Goal: Task Accomplishment & Management: Manage account settings

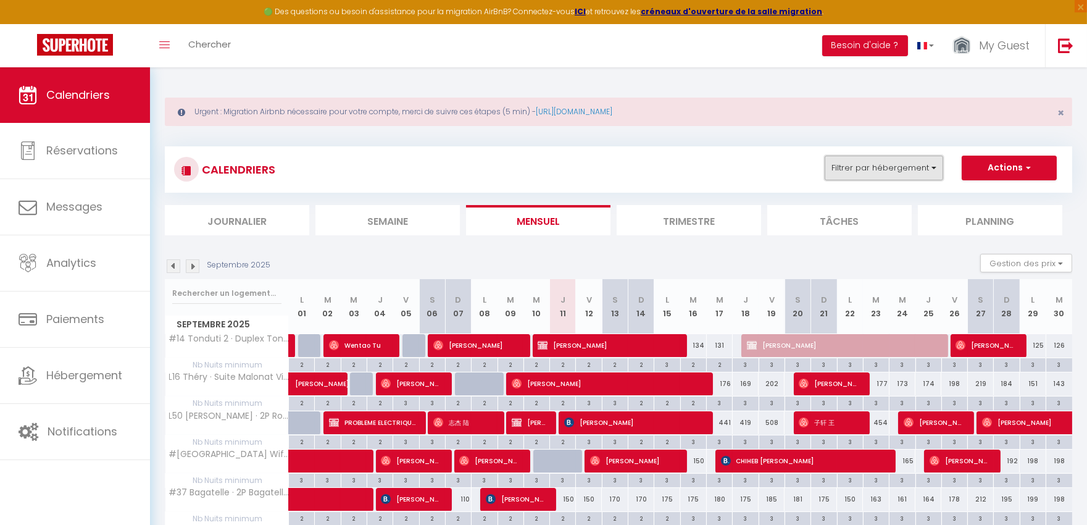
click at [875, 169] on button "Filtrer par hébergement" at bounding box center [884, 168] width 119 height 25
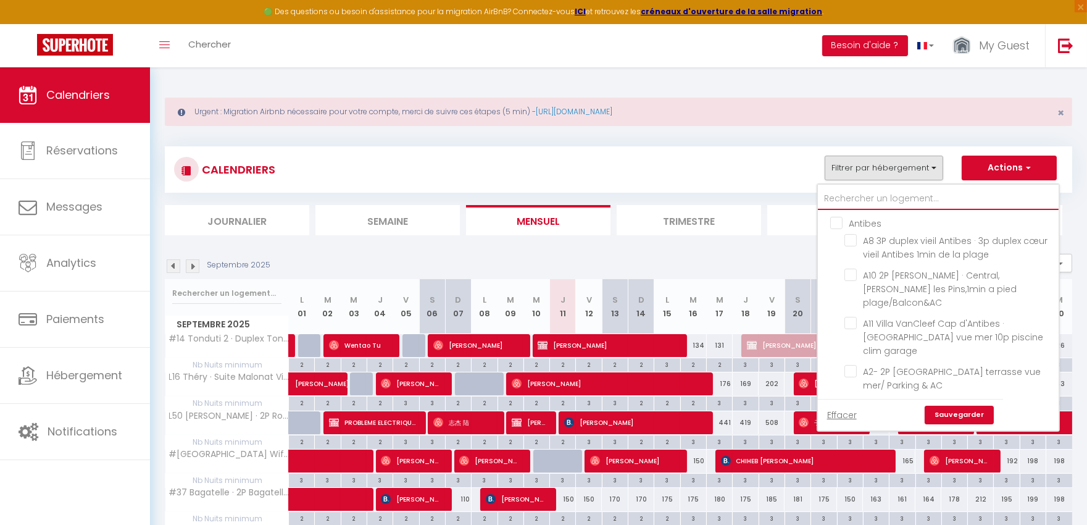
click at [867, 194] on input "text" at bounding box center [938, 199] width 241 height 22
type input "#"
checkbox input "false"
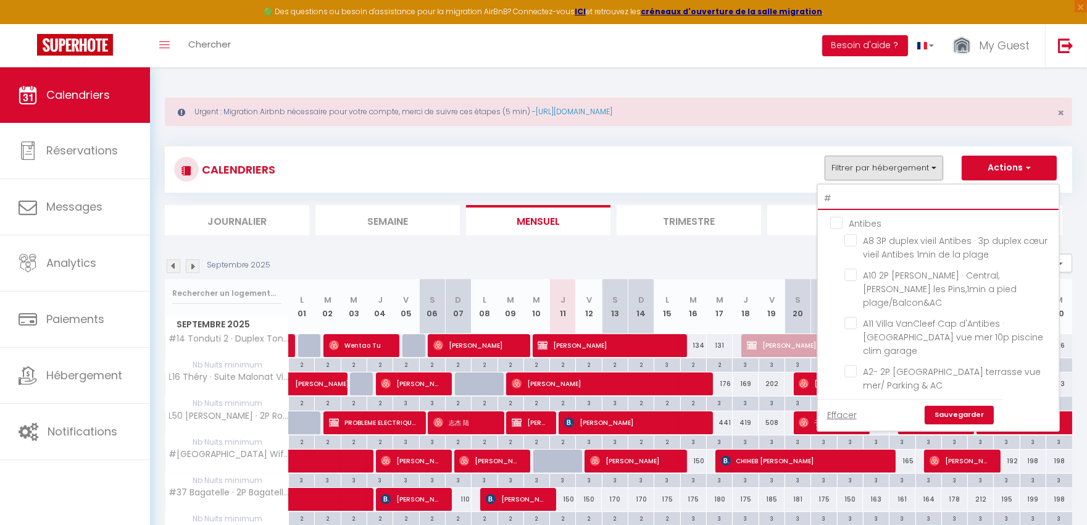
checkbox input "false"
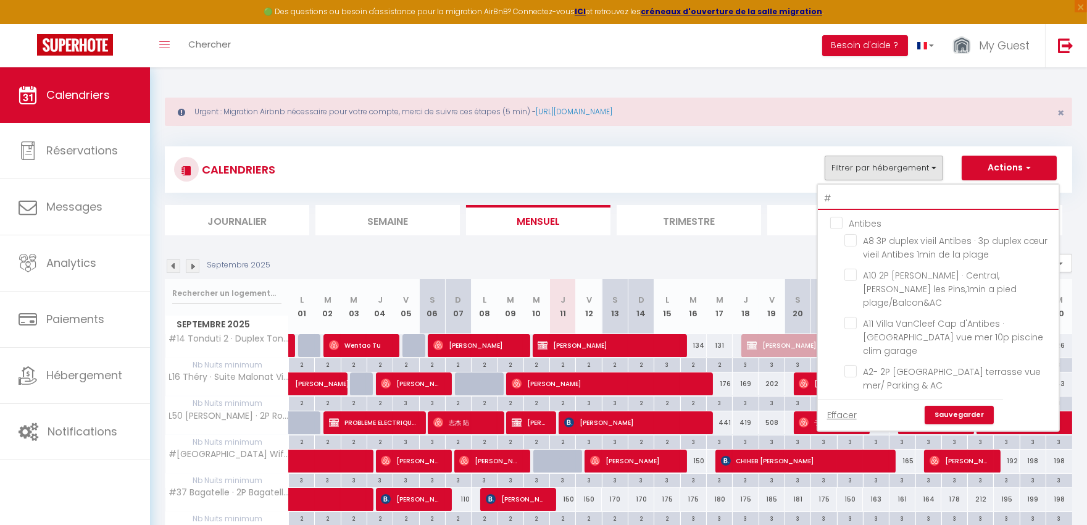
checkbox input "false"
checkbox input "true"
checkbox input "false"
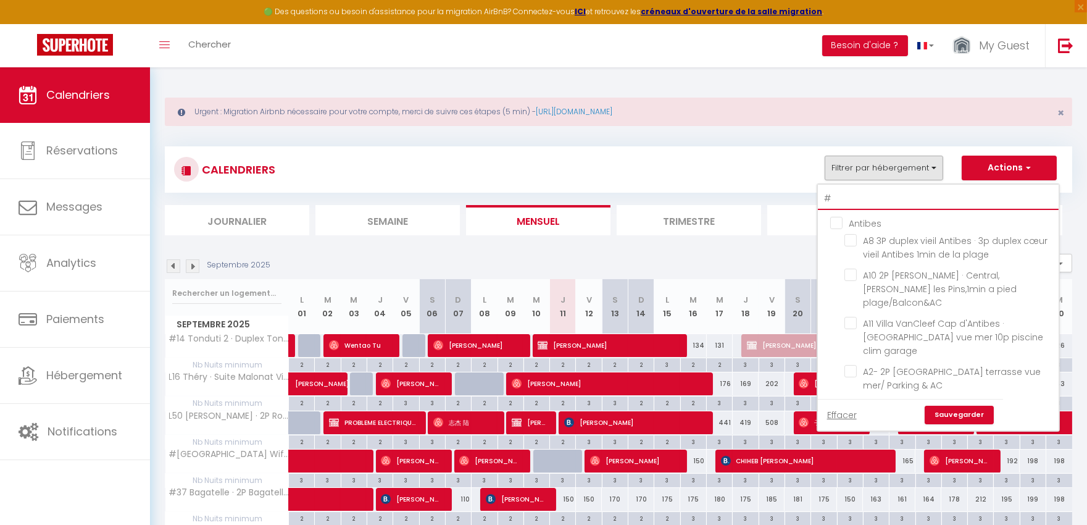
checkbox input "false"
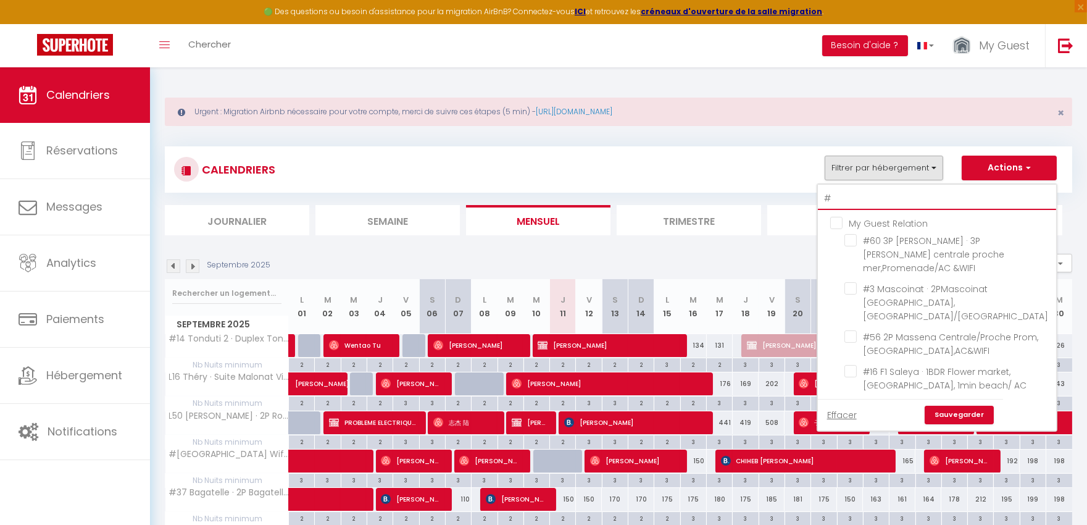
type input "#9"
checkbox input "false"
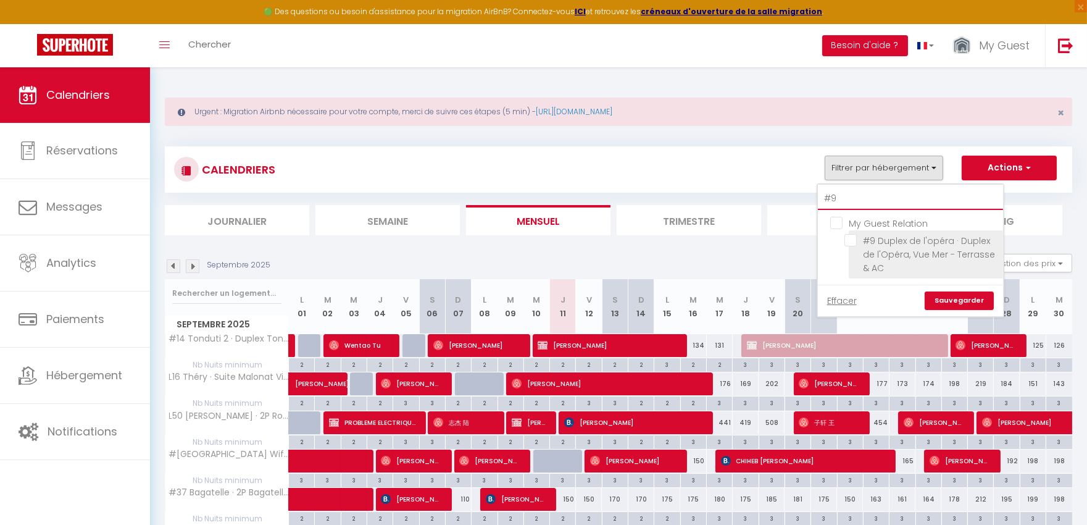
type input "#9"
click at [891, 236] on input "#9 Duplex de l'opéra · Duplex de l'Opéra, Vue Mer - Terrasse & AC" at bounding box center [922, 240] width 154 height 12
checkbox input "true"
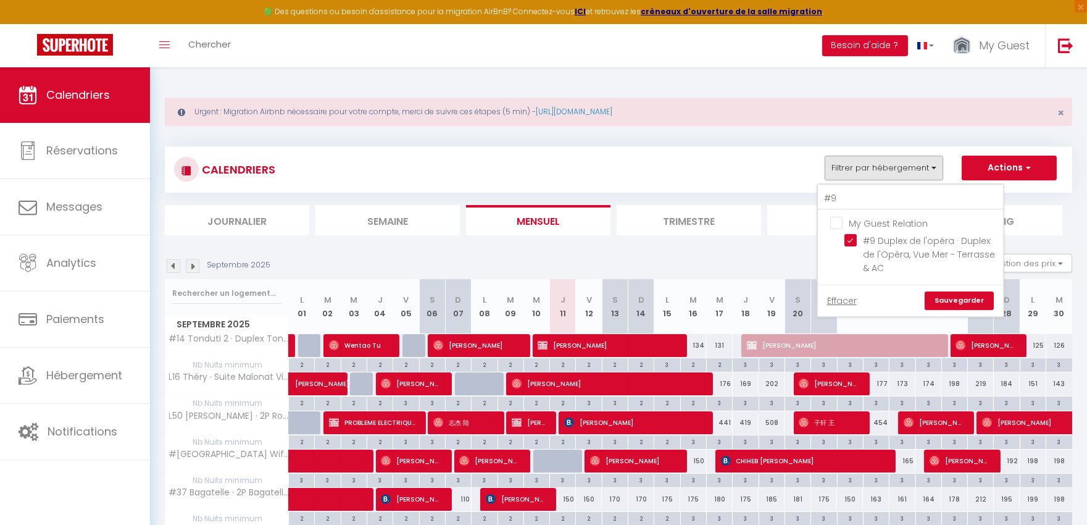
click at [954, 294] on link "Sauvegarder" at bounding box center [959, 300] width 69 height 19
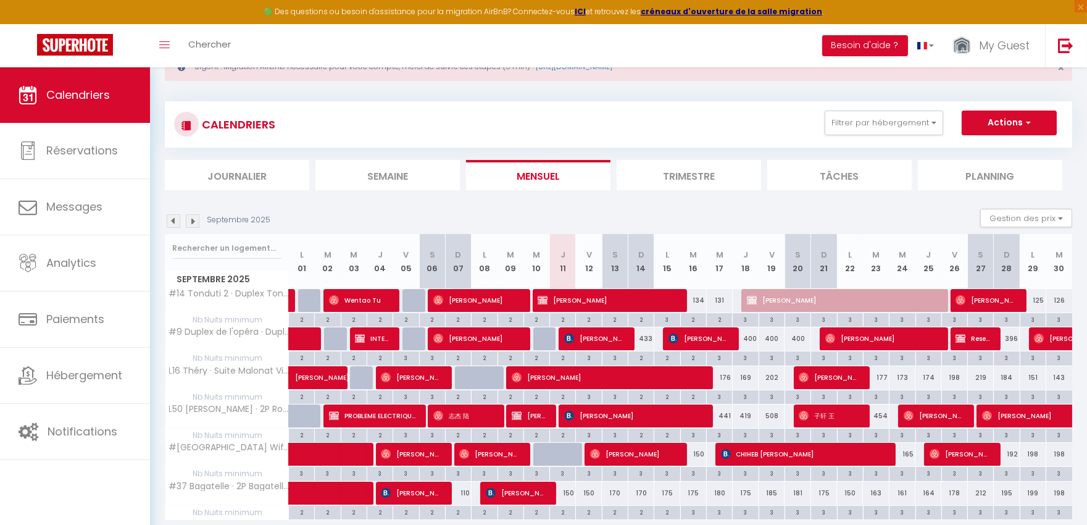
scroll to position [93, 0]
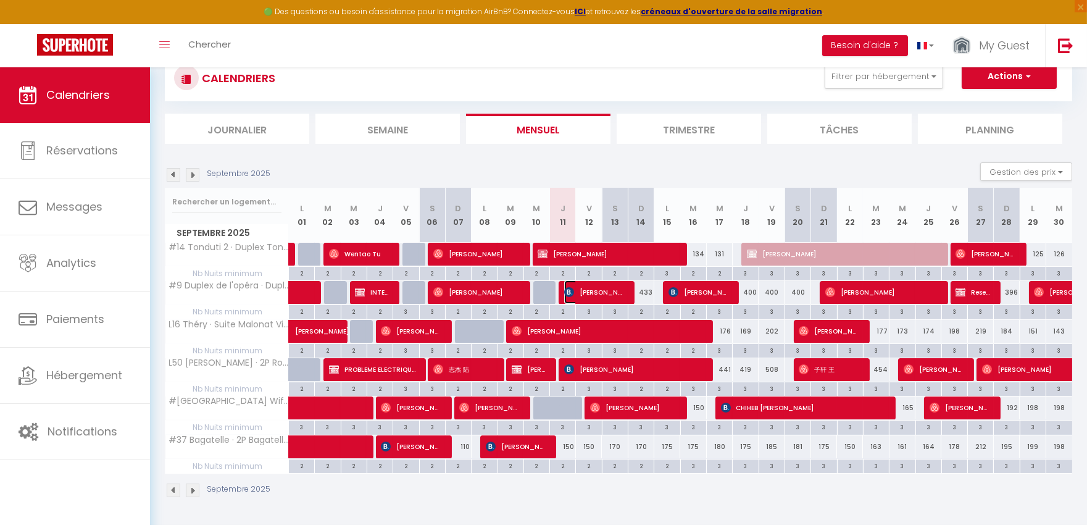
click at [619, 294] on span "[PERSON_NAME] Saad" at bounding box center [594, 291] width 61 height 23
select select "OK"
select select "KO"
select select "0"
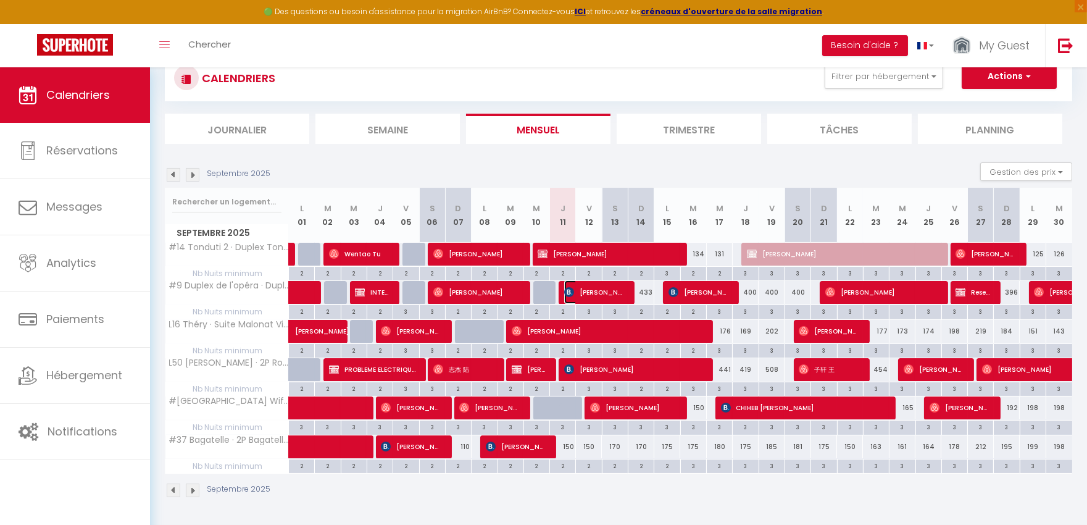
select select "1"
select select
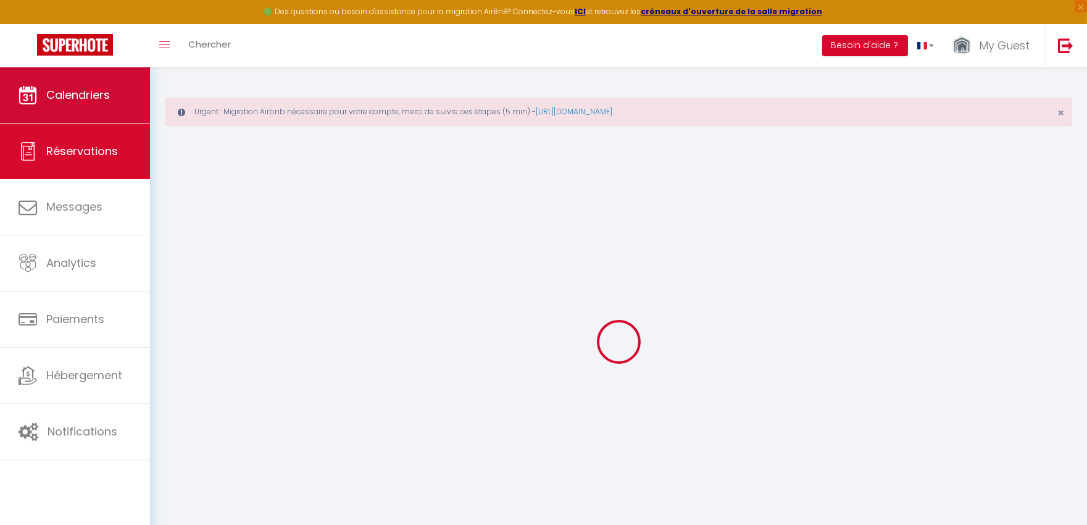
select select
checkbox input "false"
type textarea "** THIS RESERVATION HAS BEEN PRE-PAID ** Approximate time of arrival: between 1…"
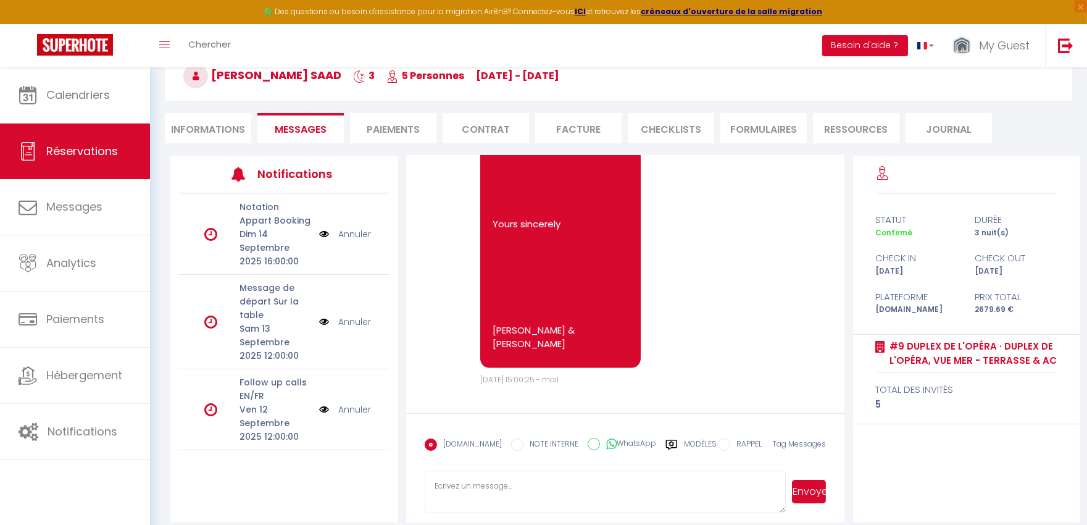
scroll to position [138, 0]
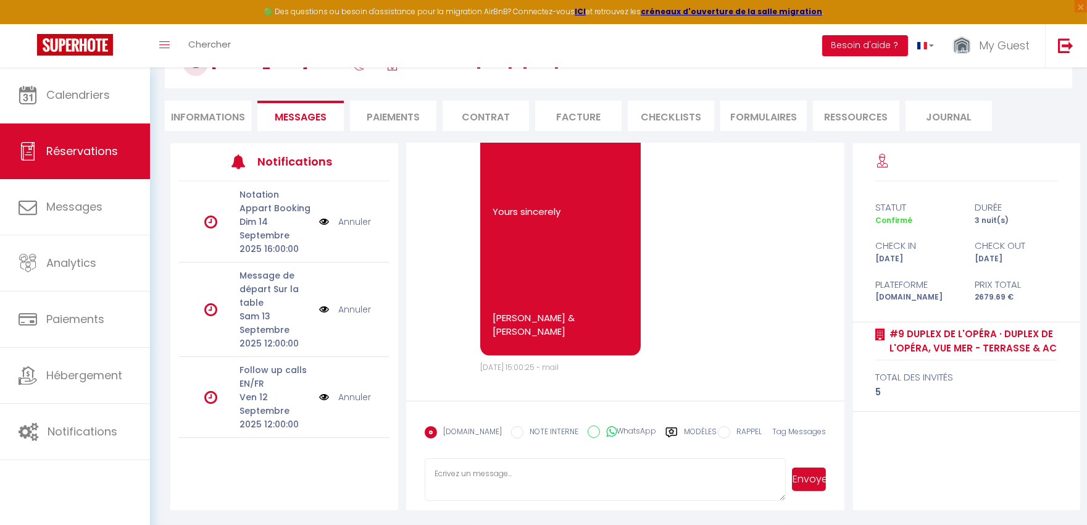
click at [193, 114] on li "Informations" at bounding box center [208, 116] width 86 height 30
select select
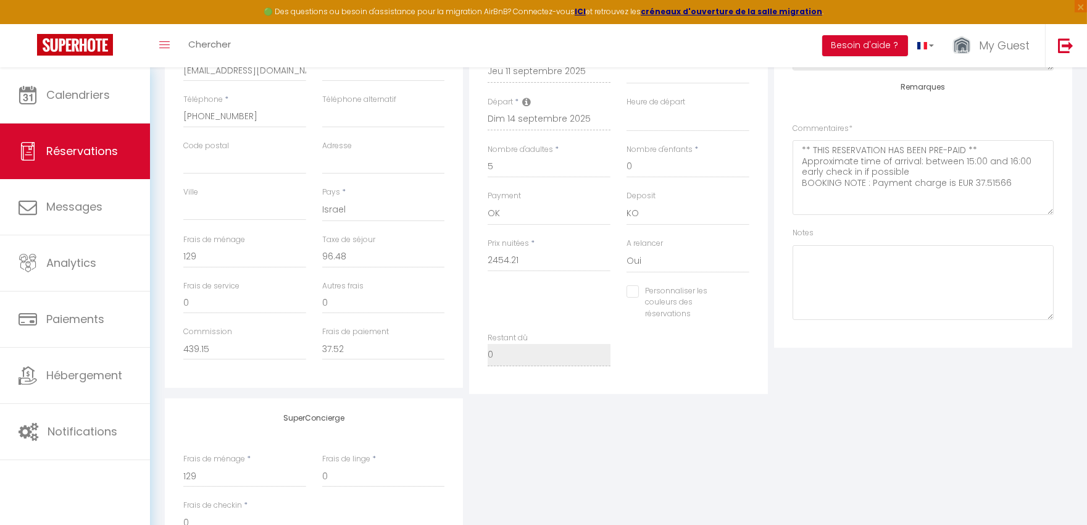
scroll to position [457, 0]
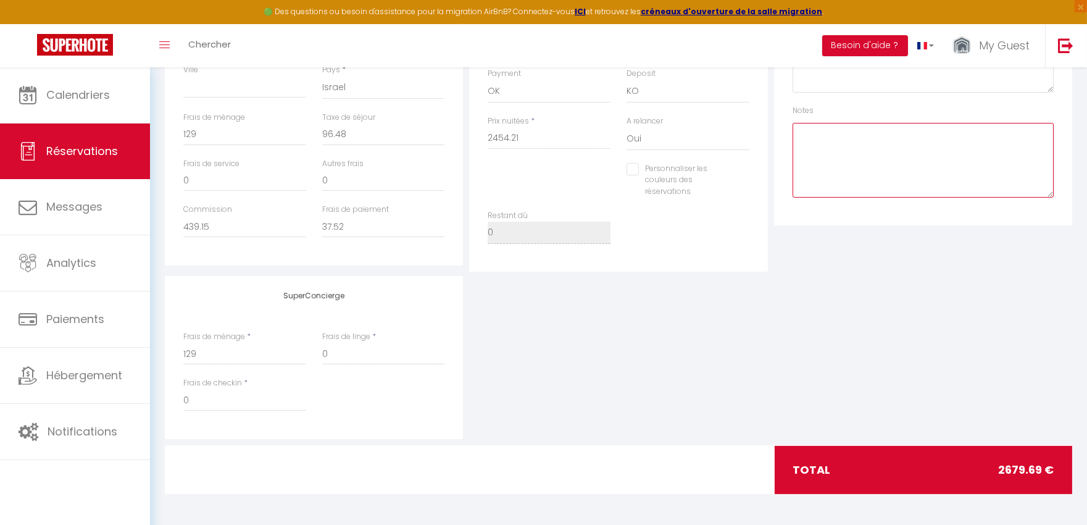
click at [871, 169] on textarea at bounding box center [923, 160] width 261 height 75
type textarea "NPO FAIRE BMP"
select select
checkbox input "false"
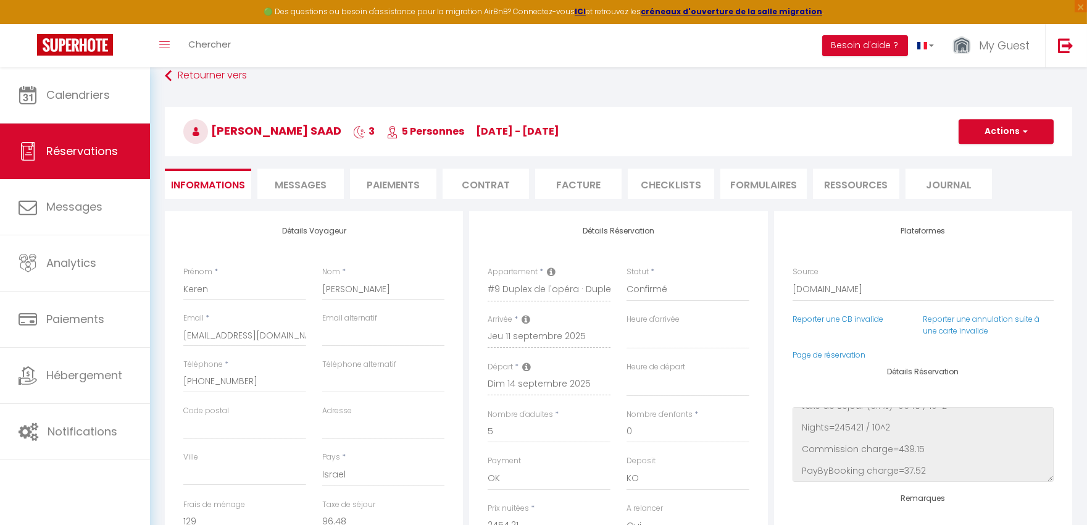
scroll to position [137, 0]
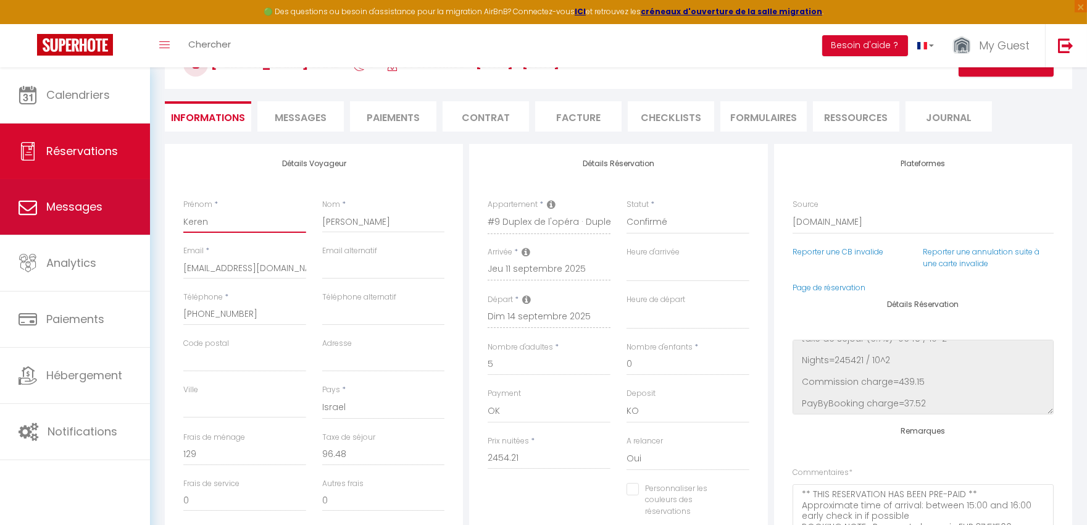
drag, startPoint x: 228, startPoint y: 225, endPoint x: 120, endPoint y: 225, distance: 108.0
click at [120, 225] on div "🟢 Des questions ou besoin d'assistance pour la migration AirBnB? Connectez-vous…" at bounding box center [543, 387] width 1087 height 915
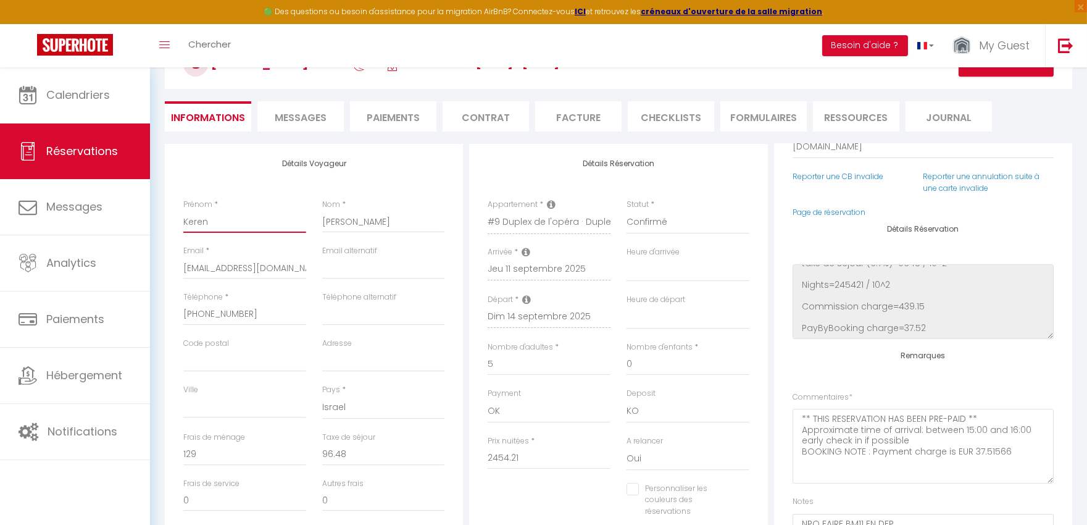
scroll to position [146, 0]
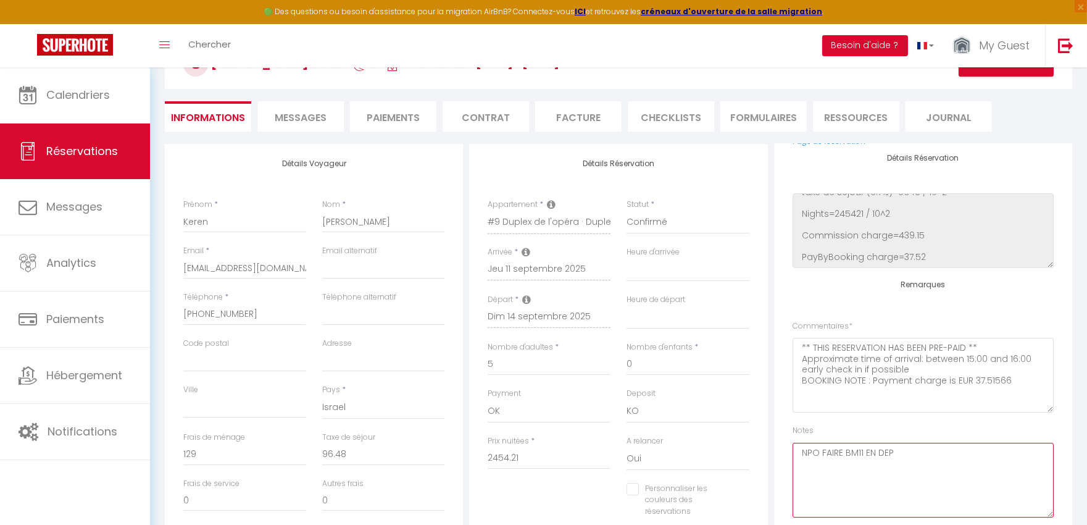
click at [909, 449] on textarea "NPO FAIRE BM11 EN DEP" at bounding box center [923, 480] width 261 height 75
paste textarea "Keren"
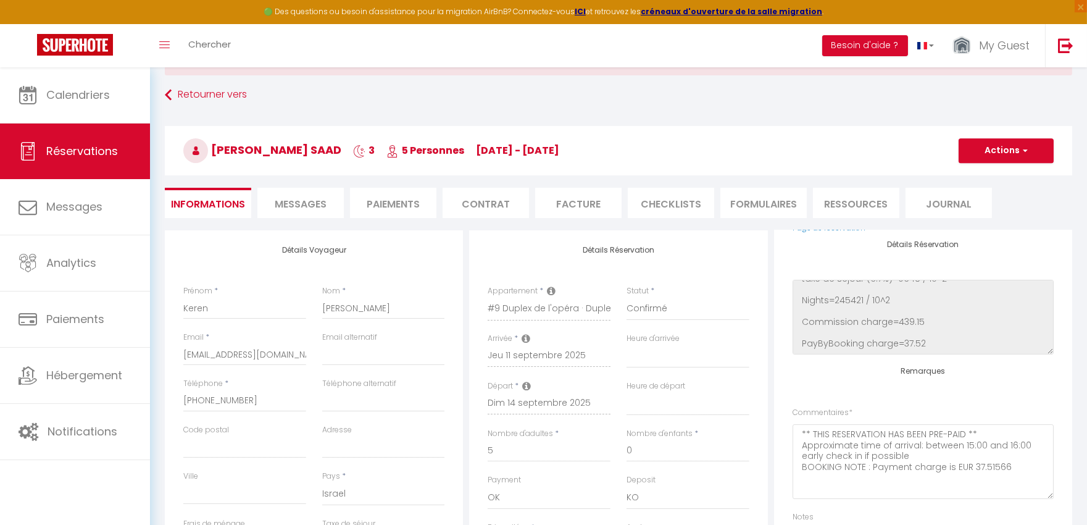
scroll to position [137, 0]
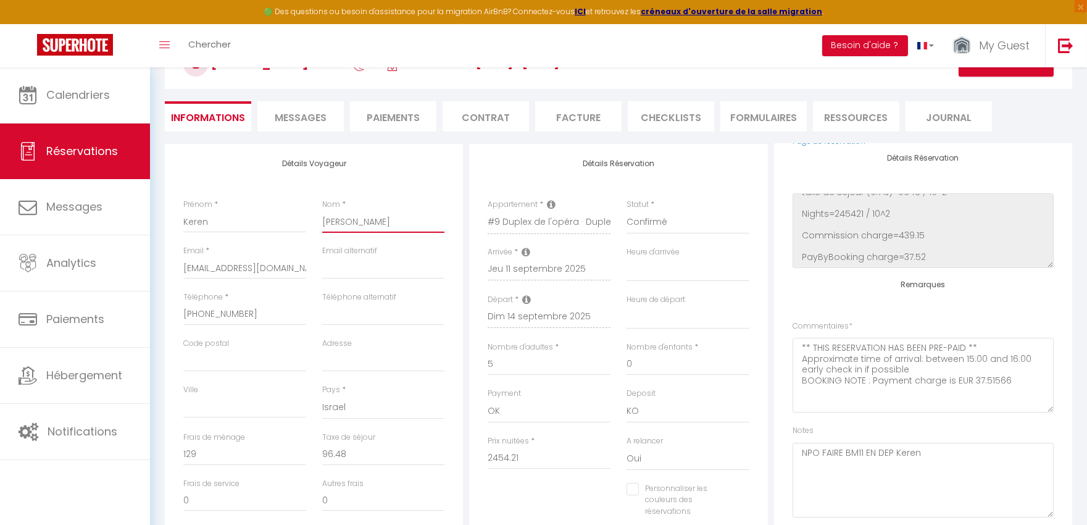
drag, startPoint x: 384, startPoint y: 224, endPoint x: 236, endPoint y: 231, distance: 148.3
click at [236, 231] on div "Prénom * [PERSON_NAME] * [PERSON_NAME]" at bounding box center [314, 222] width 278 height 46
click at [952, 462] on textarea "NPO FAIRE BM11 EN DEP Keren" at bounding box center [923, 480] width 261 height 75
paste textarea "[PERSON_NAME]"
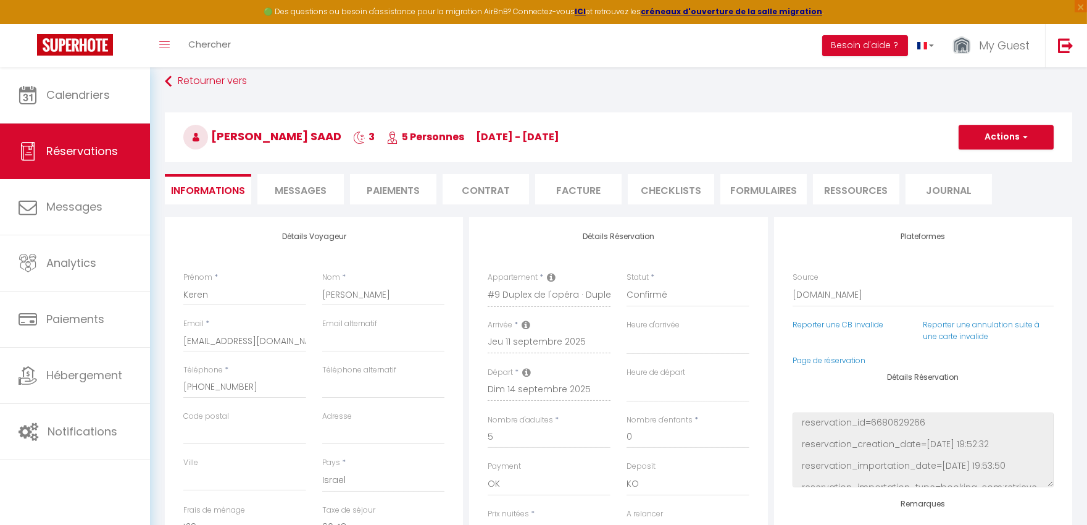
scroll to position [0, 0]
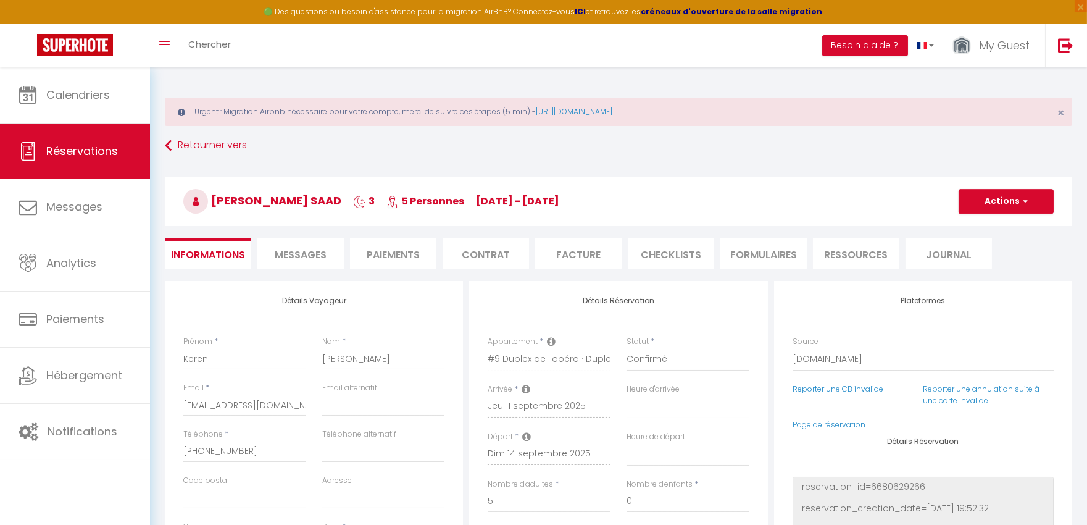
type textarea "NPO FAIRE BM11 EN DEP [PERSON_NAME] Saad"
click at [996, 189] on button "Actions" at bounding box center [1006, 201] width 95 height 25
click at [988, 233] on link "Enregistrer" at bounding box center [994, 228] width 98 height 16
